Goal: Task Accomplishment & Management: Manage account settings

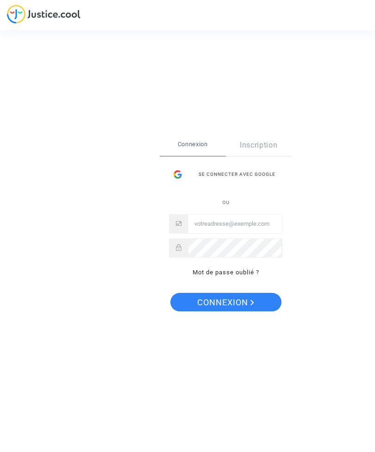
click at [193, 176] on div "Se connecter avec Google" at bounding box center [225, 174] width 113 height 19
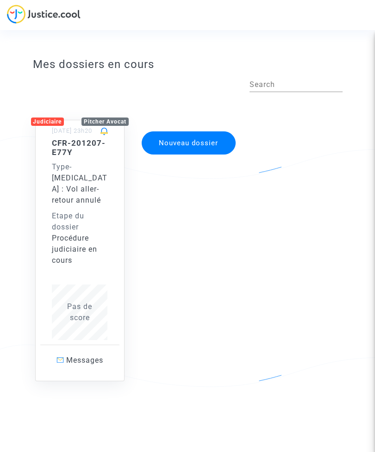
click at [71, 315] on span "Pas de score" at bounding box center [79, 312] width 25 height 20
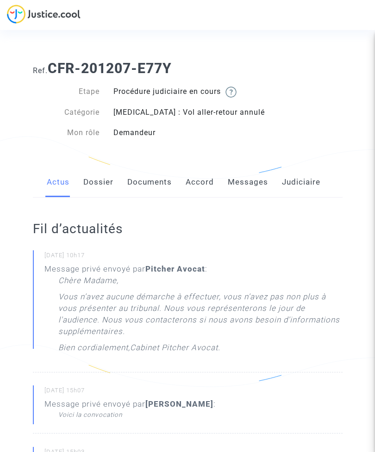
scroll to position [6, 0]
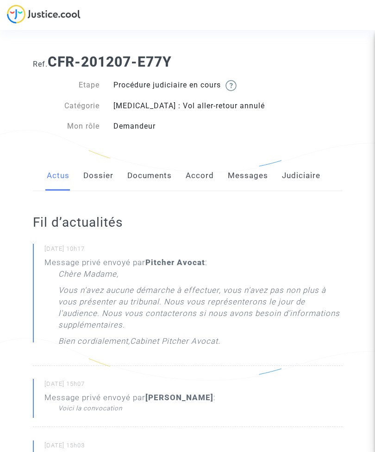
click at [96, 175] on link "Dossier" at bounding box center [98, 176] width 30 height 31
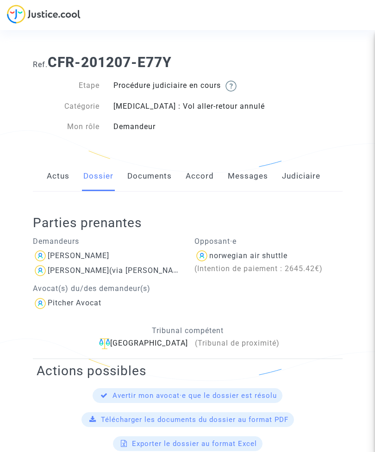
scroll to position [5, 0]
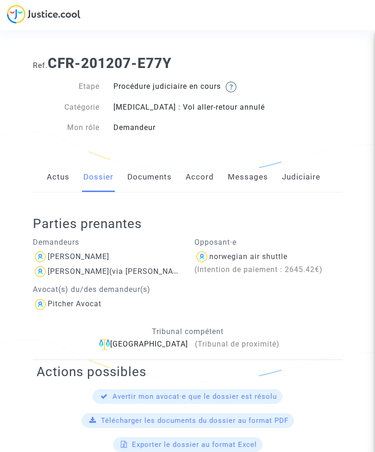
click at [145, 178] on link "Documents" at bounding box center [149, 177] width 44 height 31
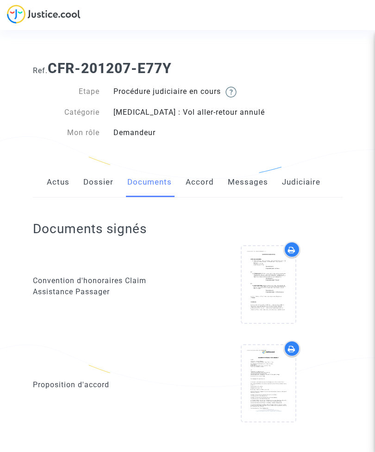
click at [197, 177] on link "Accord" at bounding box center [200, 182] width 28 height 31
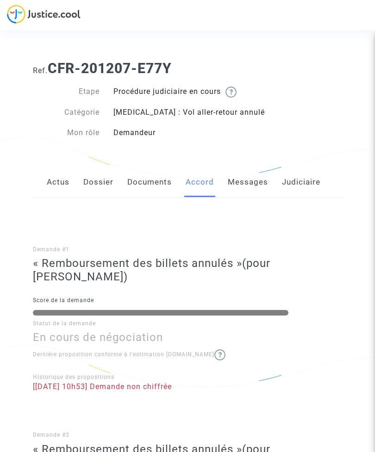
click at [236, 174] on link "Messages" at bounding box center [248, 182] width 40 height 31
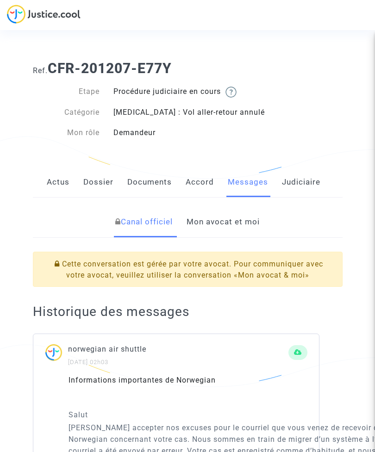
click at [294, 179] on link "Judiciaire" at bounding box center [301, 182] width 38 height 31
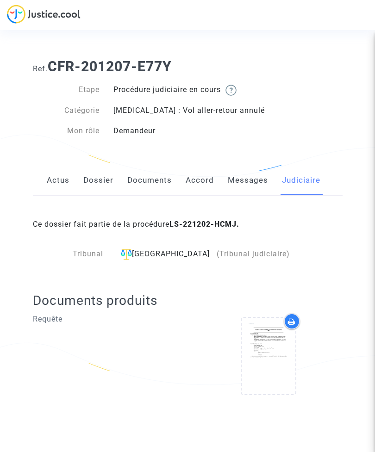
scroll to position [0, 0]
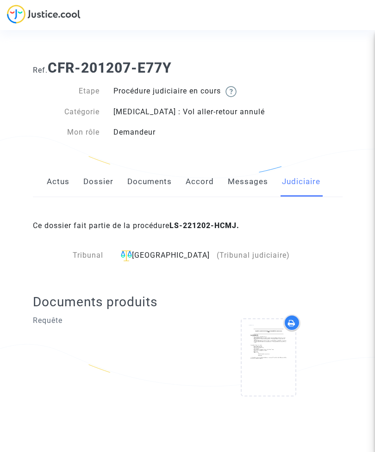
click at [259, 334] on div at bounding box center [269, 357] width 54 height 76
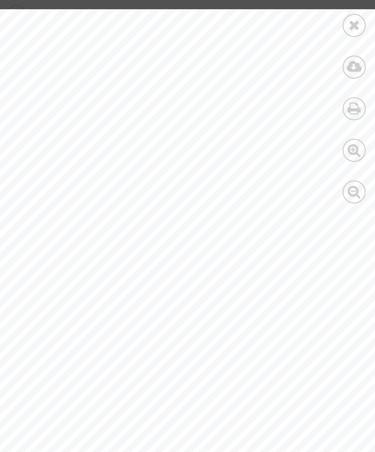
scroll to position [0, 0]
